Goal: Go to known website: Access a specific website the user already knows

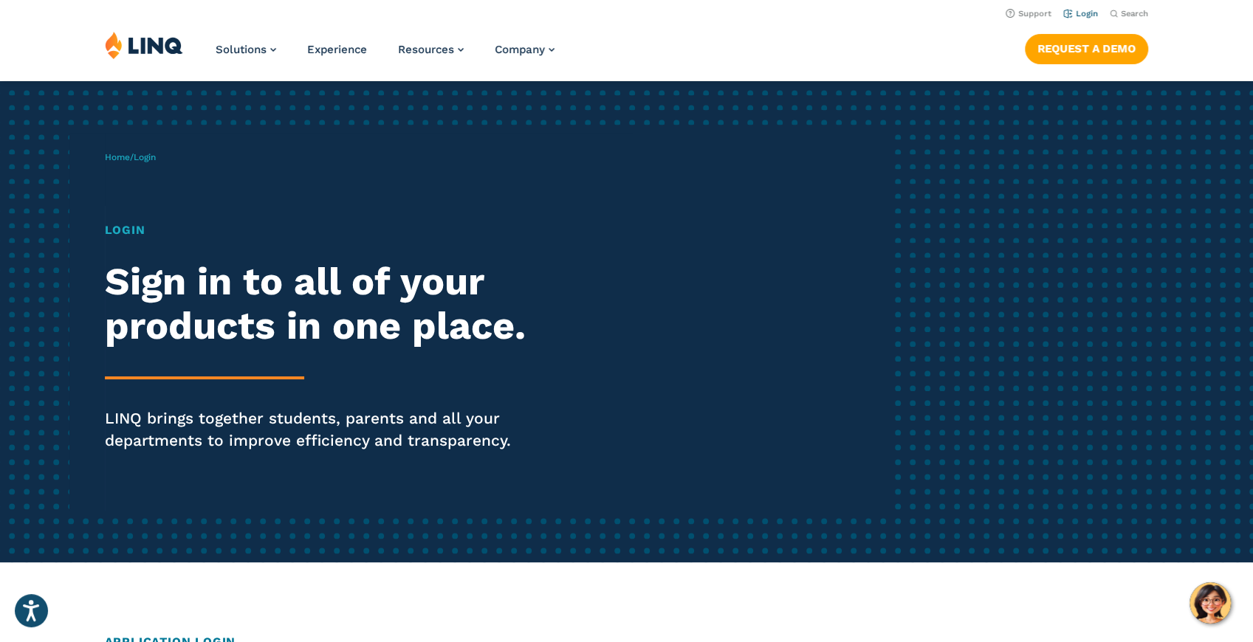
click at [1089, 8] on li "Login" at bounding box center [1080, 12] width 35 height 16
click at [1084, 15] on link "Login" at bounding box center [1080, 14] width 35 height 10
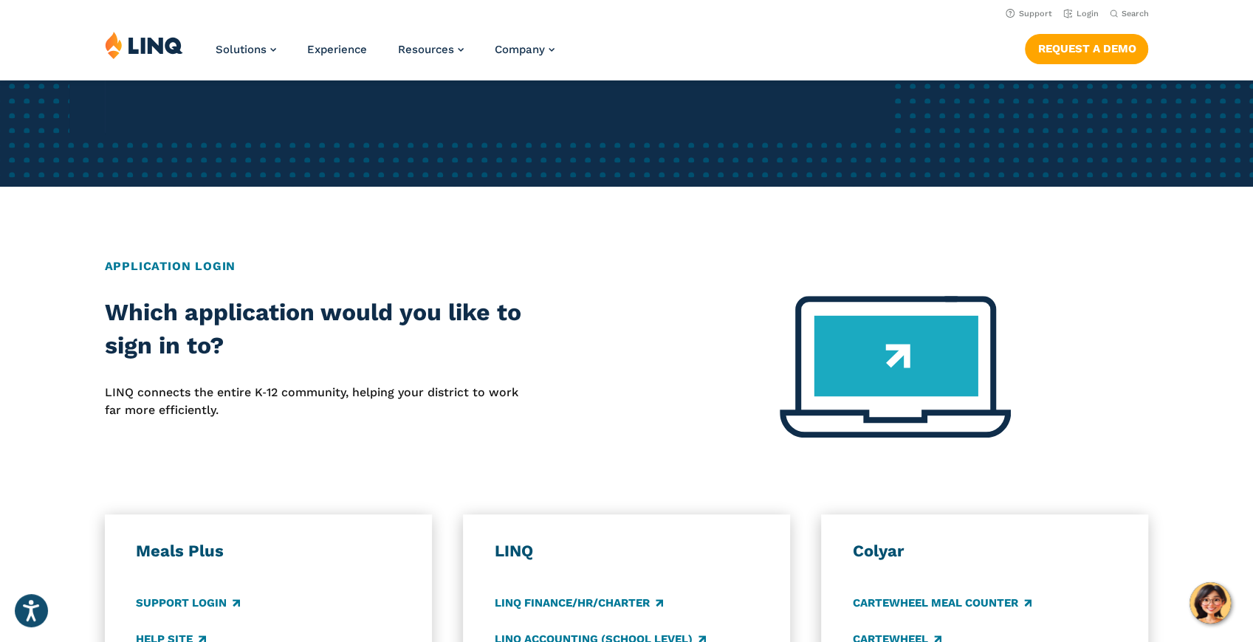
scroll to position [196, 0]
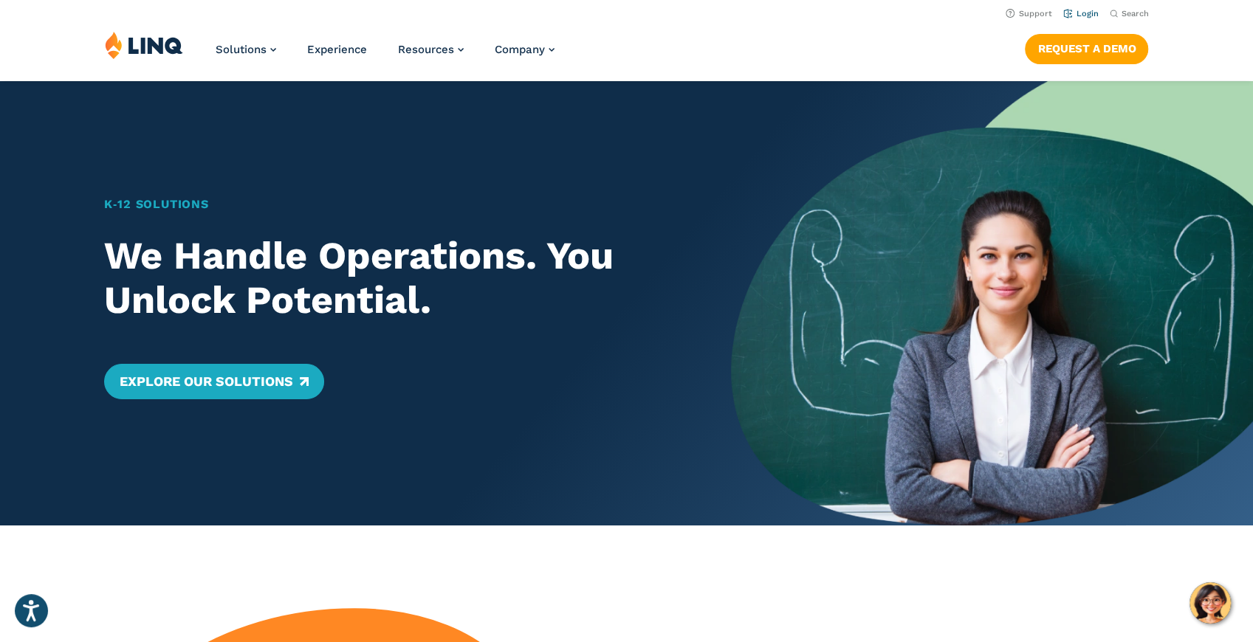
click at [1082, 6] on li "Login" at bounding box center [1080, 12] width 35 height 16
click at [1084, 15] on link "Login" at bounding box center [1080, 14] width 35 height 10
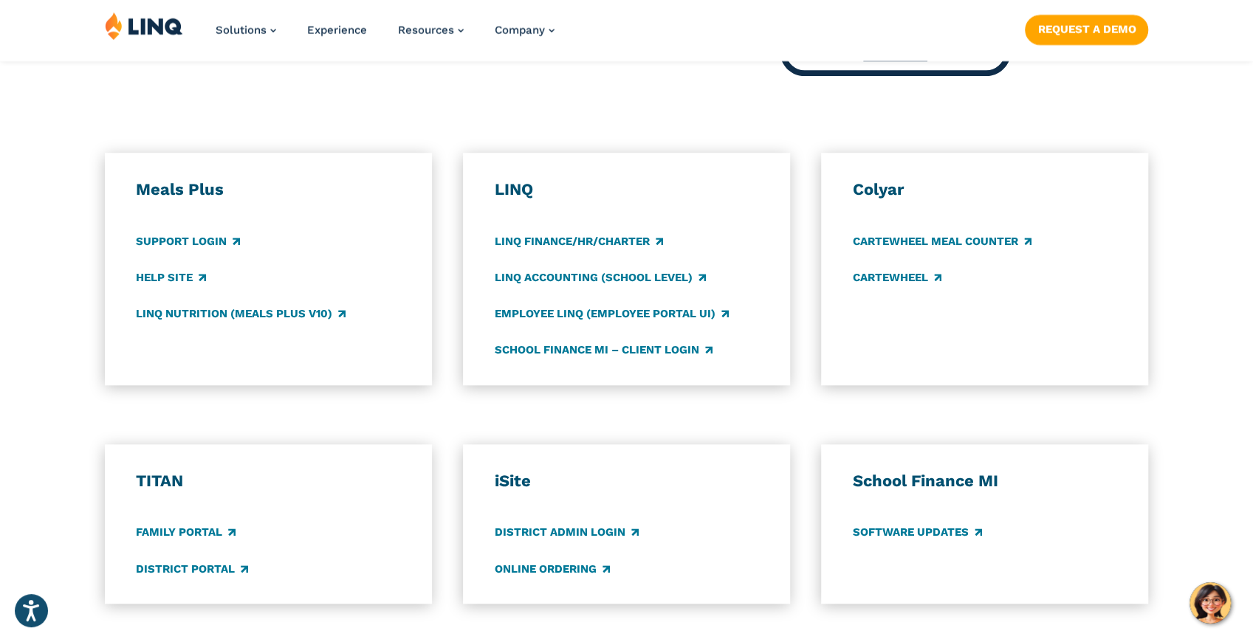
scroll to position [738, 0]
click at [203, 565] on link "District Portal" at bounding box center [192, 568] width 112 height 16
